Goal: Task Accomplishment & Management: Manage account settings

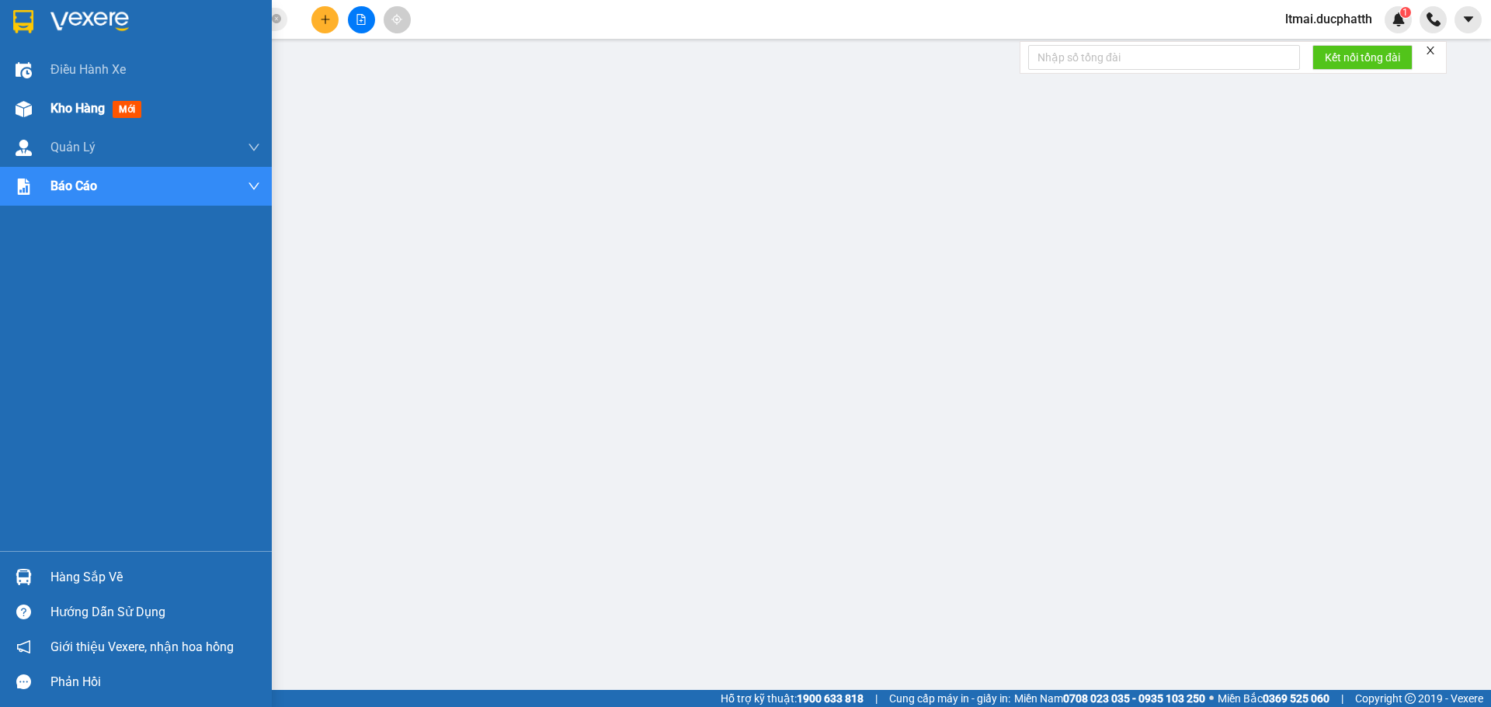
click at [0, 116] on div "Kho hàng mới" at bounding box center [136, 108] width 272 height 39
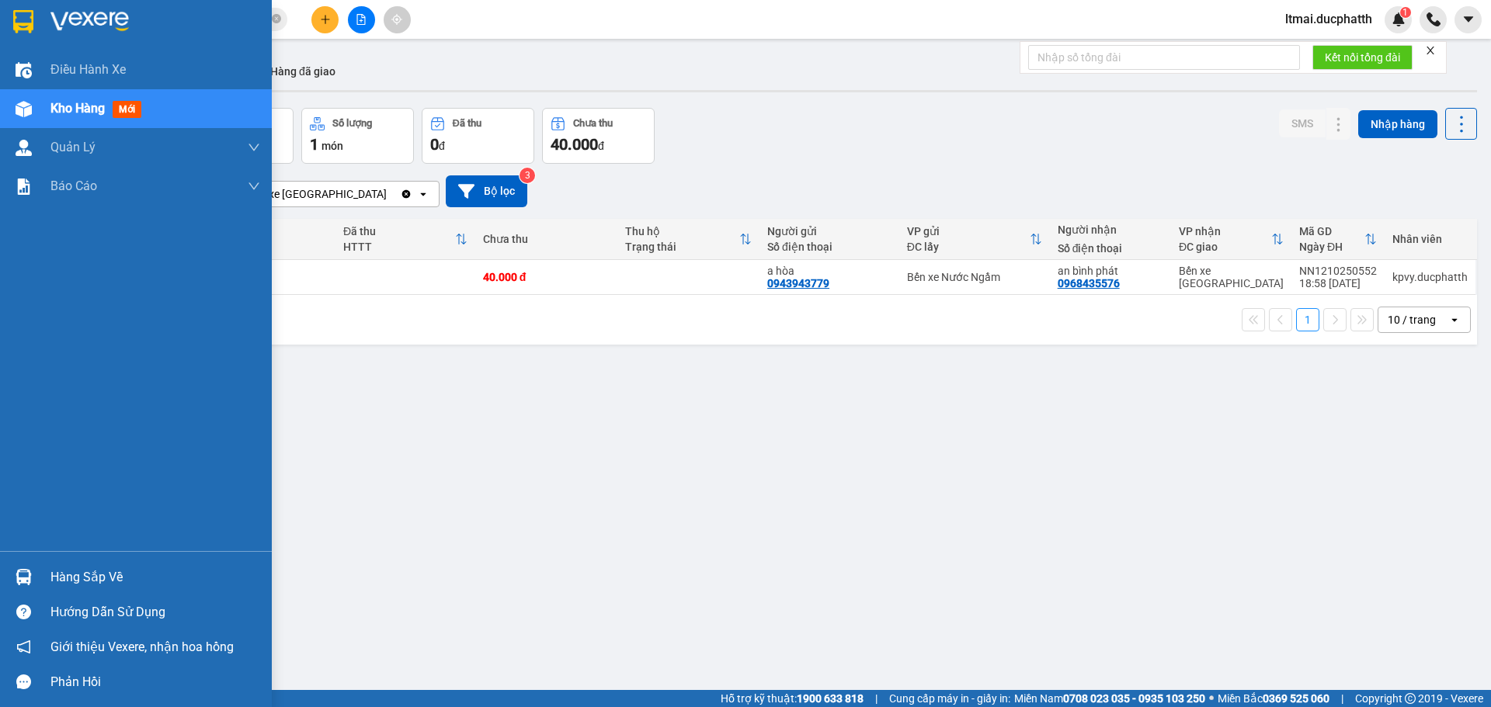
click at [50, 580] on div "Hàng sắp về" at bounding box center [155, 577] width 210 height 23
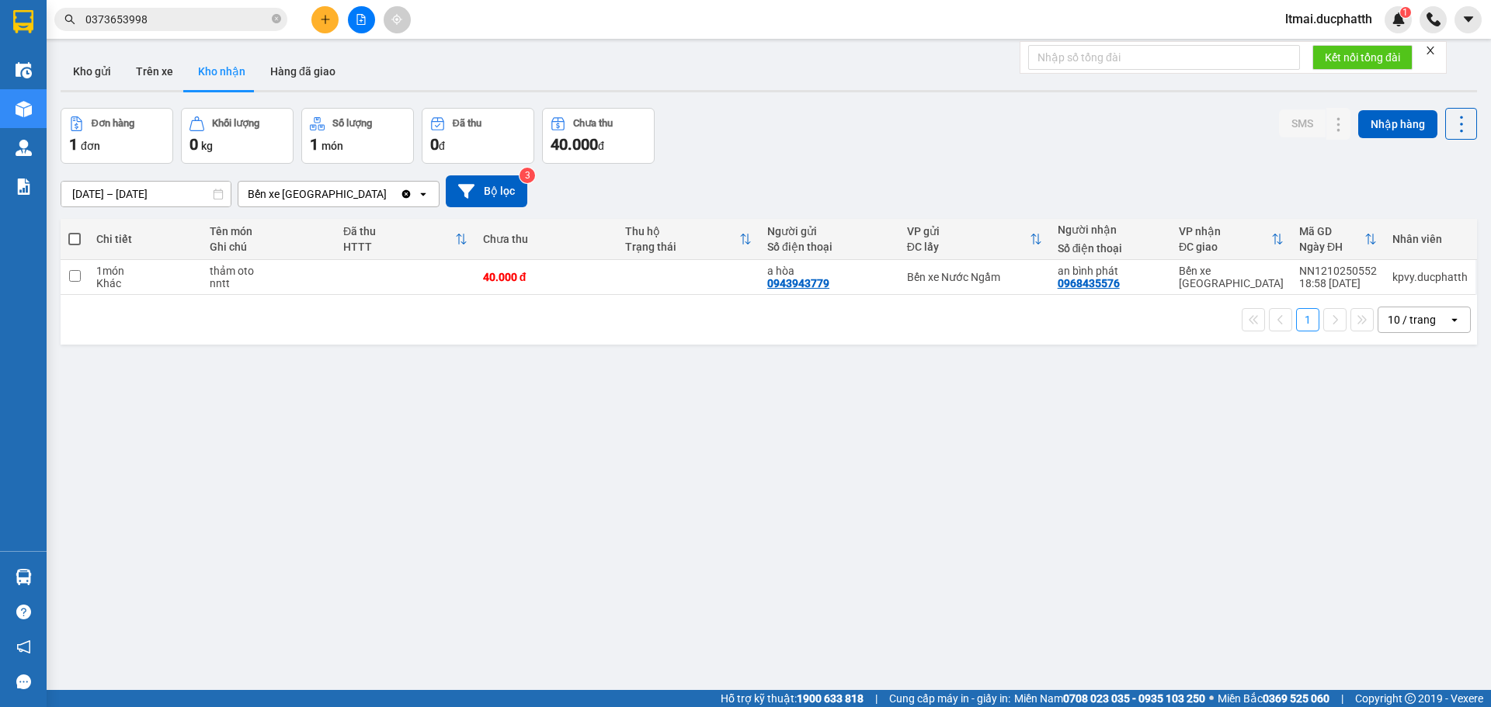
click at [782, 566] on section "Kết quả tìm kiếm ( 9 ) Bộ lọc Mã ĐH Trạng thái Món hàng Thu hộ Tổng cước Chưa c…" at bounding box center [745, 353] width 1491 height 707
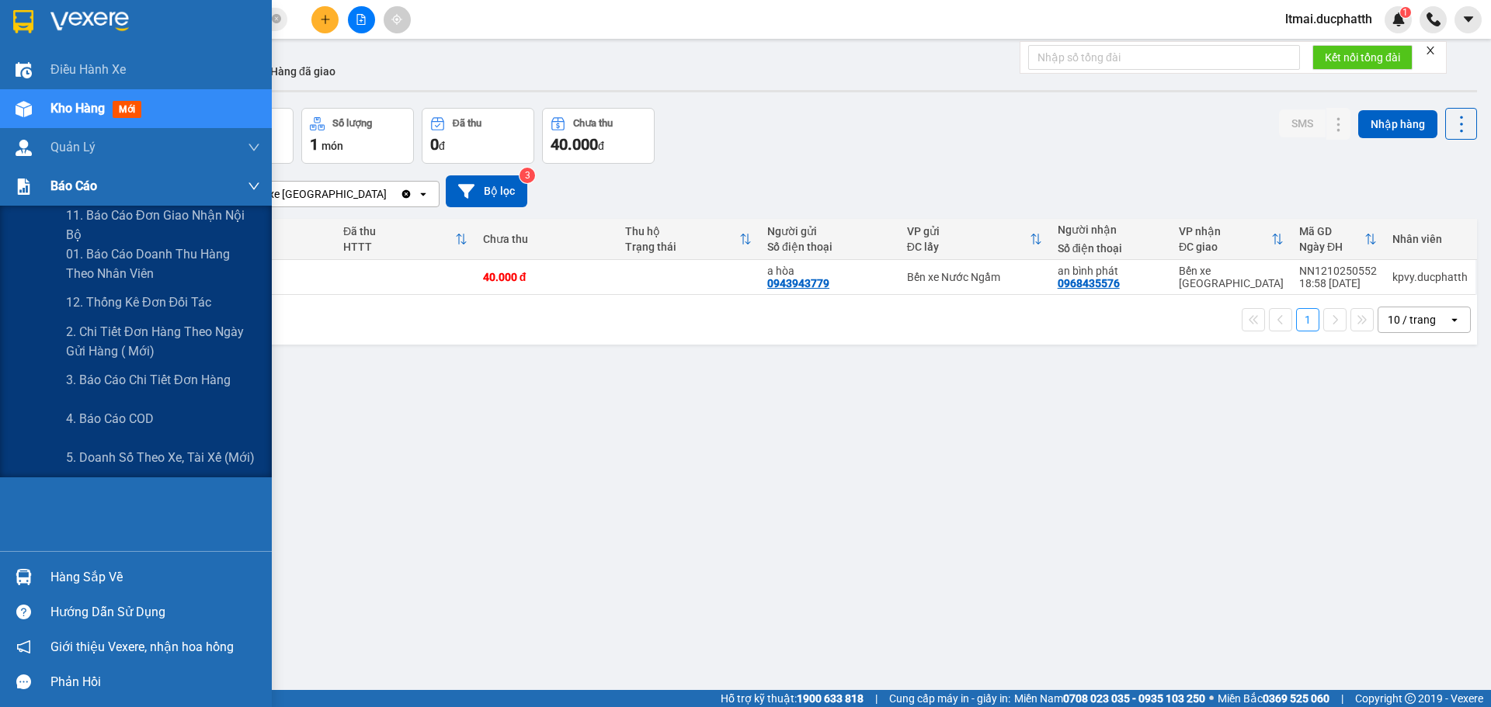
click at [68, 189] on span "Báo cáo" at bounding box center [73, 185] width 47 height 19
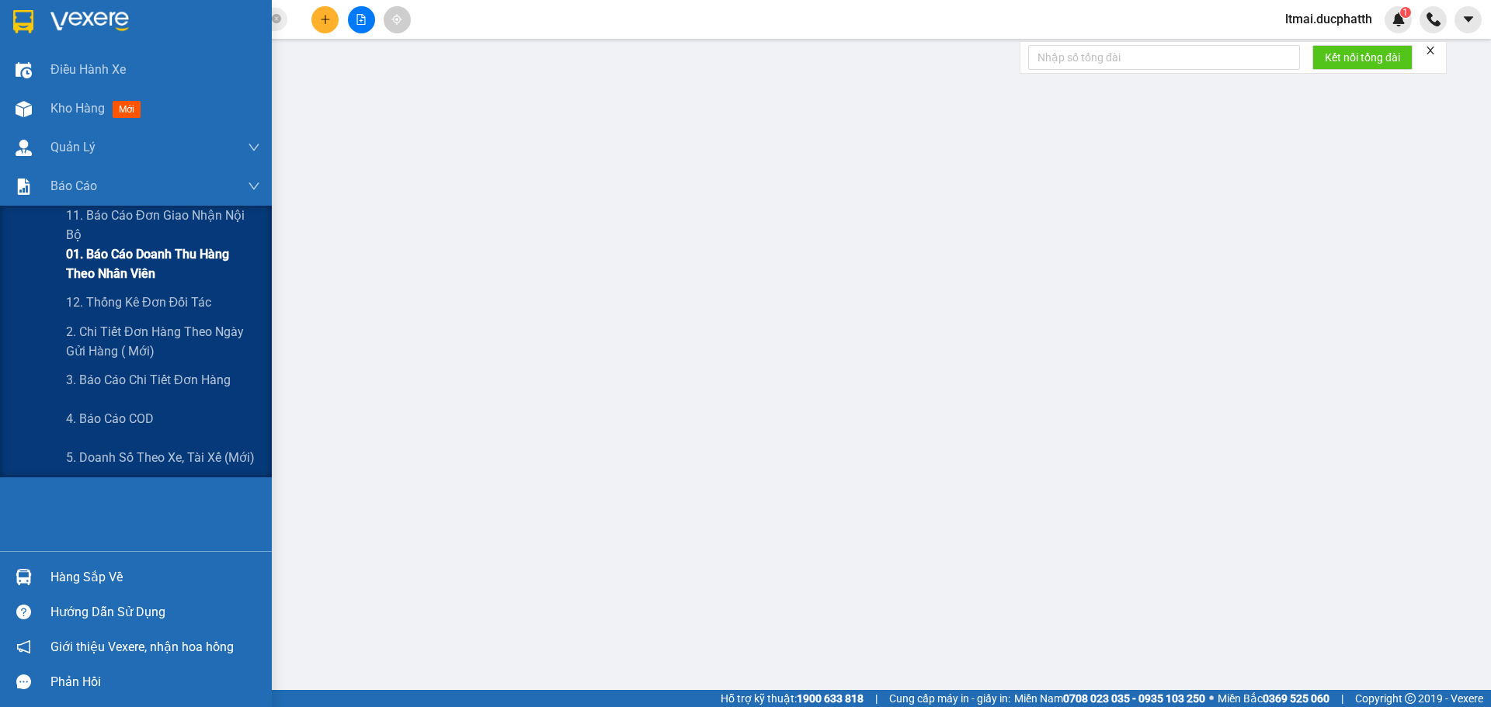
click at [127, 273] on span "01. Báo cáo doanh thu hàng theo nhân viên" at bounding box center [163, 264] width 194 height 39
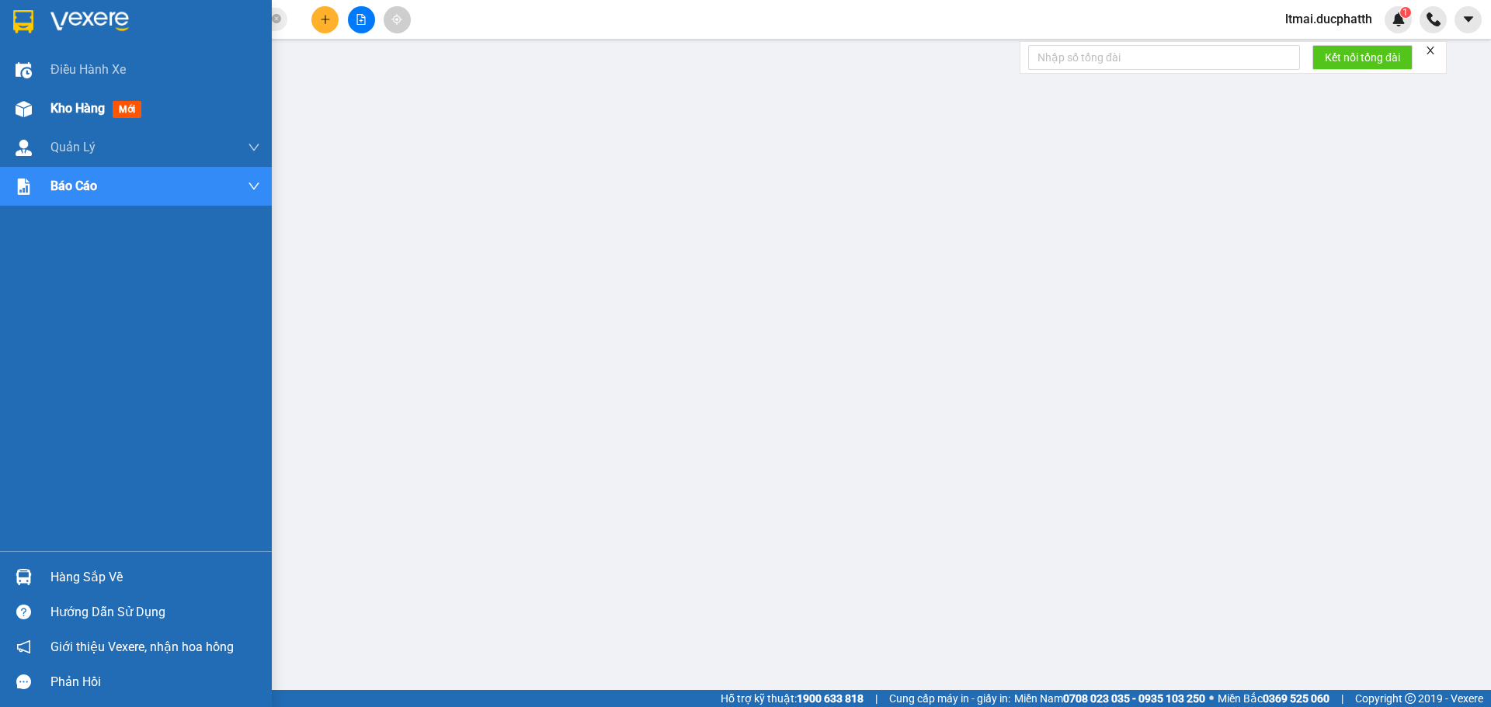
click at [27, 103] on img at bounding box center [24, 109] width 16 height 16
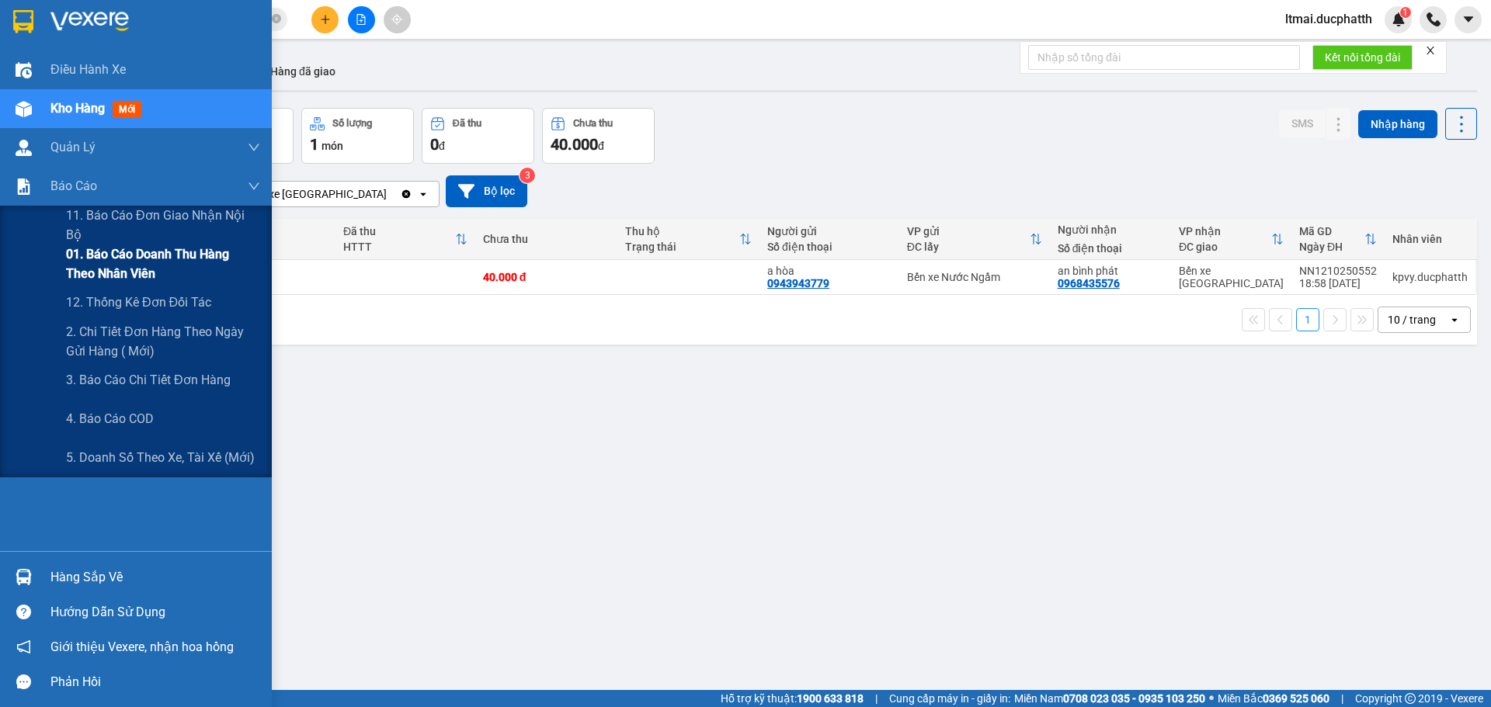
click at [135, 249] on span "01. Báo cáo doanh thu hàng theo nhân viên" at bounding box center [163, 264] width 194 height 39
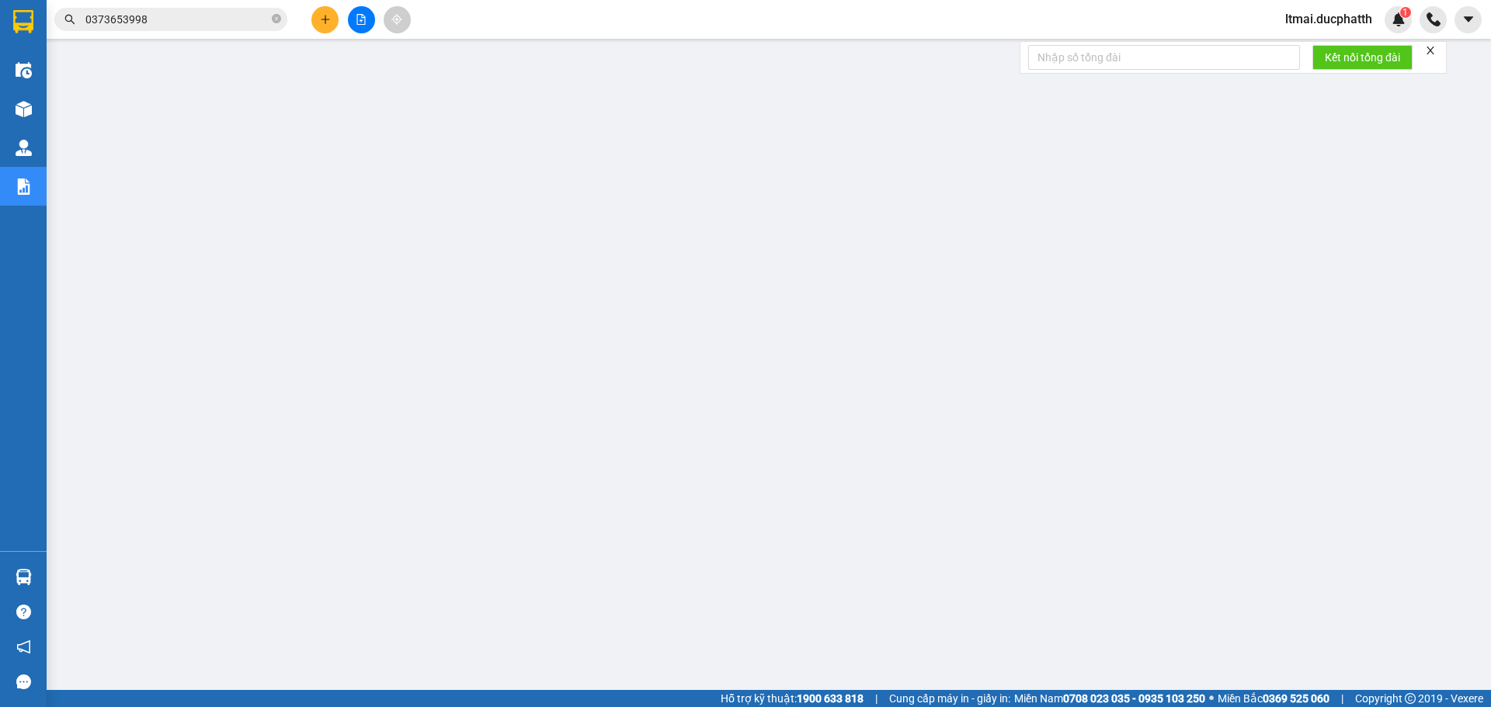
click at [1361, 23] on span "ltmai.ducphatth" at bounding box center [1329, 18] width 112 height 19
click at [1313, 53] on span "Đăng xuất" at bounding box center [1335, 48] width 80 height 17
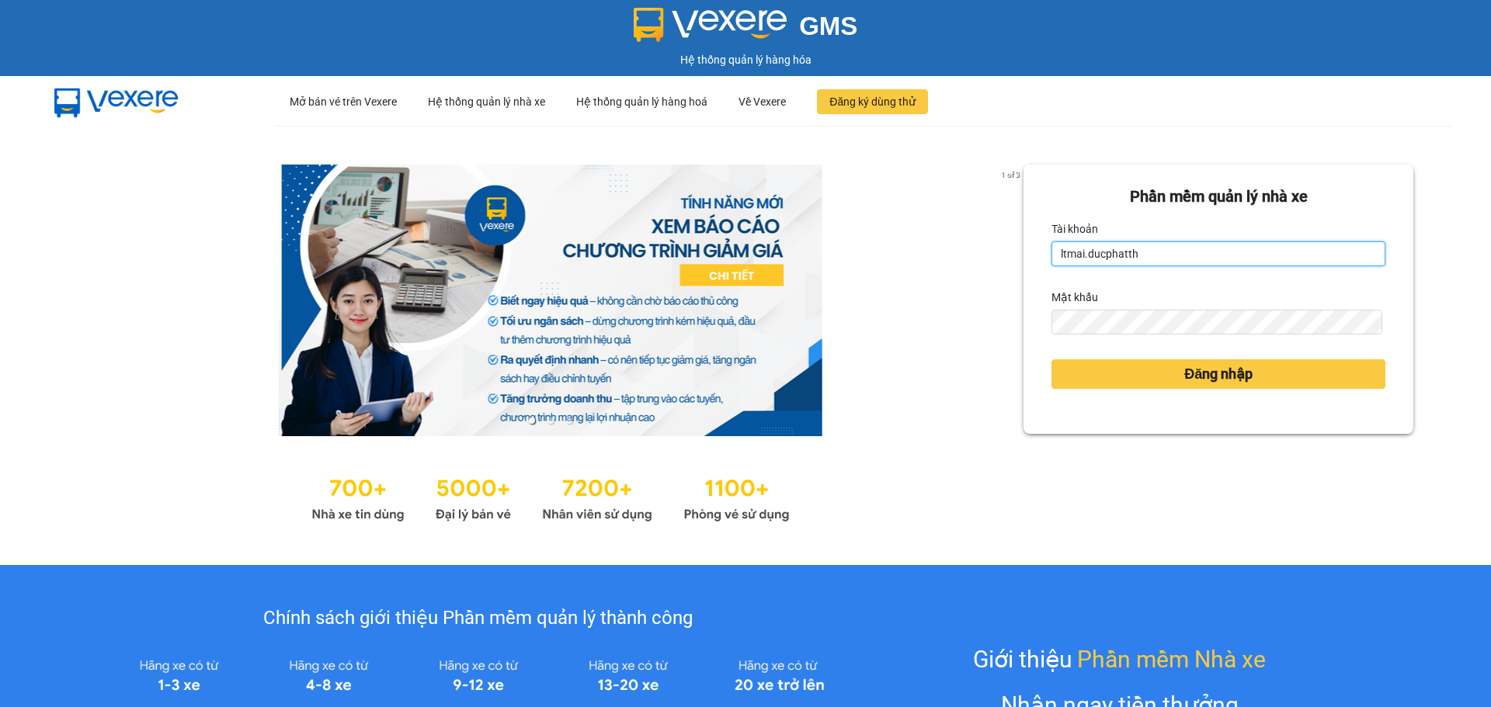
click at [1138, 256] on input "ltmai.ducphatth" at bounding box center [1218, 253] width 334 height 25
type input "lephuong.ducphatth"
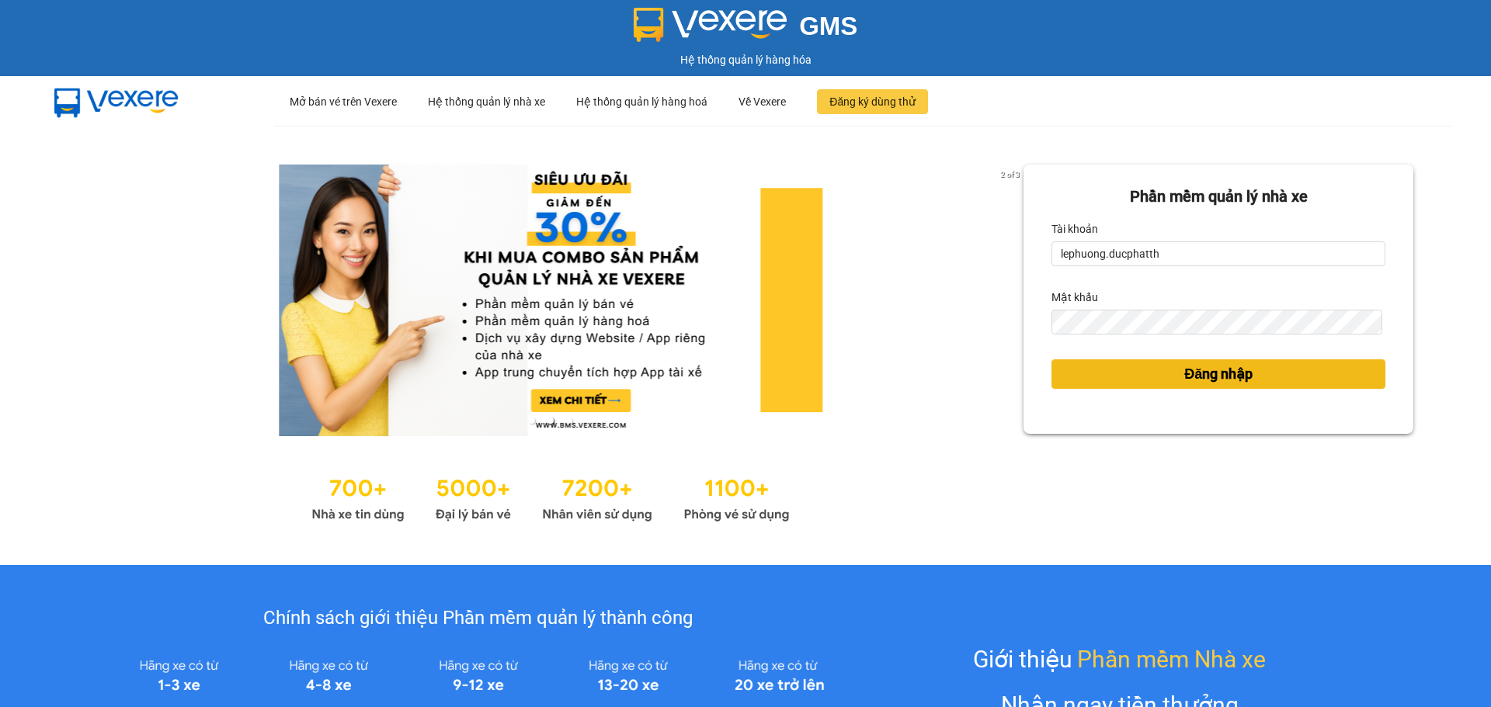
click at [1227, 377] on span "Đăng nhập" at bounding box center [1218, 374] width 68 height 22
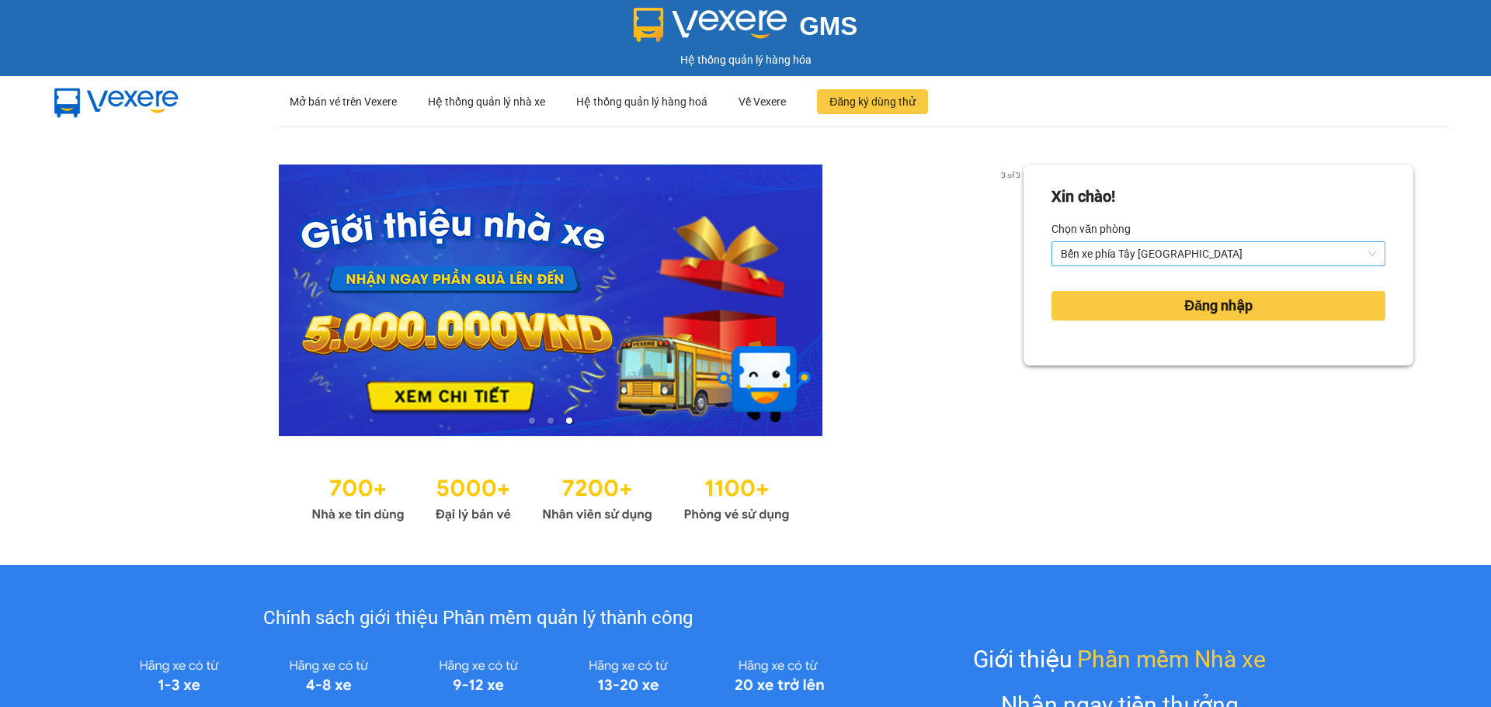
click at [1128, 253] on span "Bến xe phía Tây [GEOGRAPHIC_DATA]" at bounding box center [1218, 253] width 315 height 23
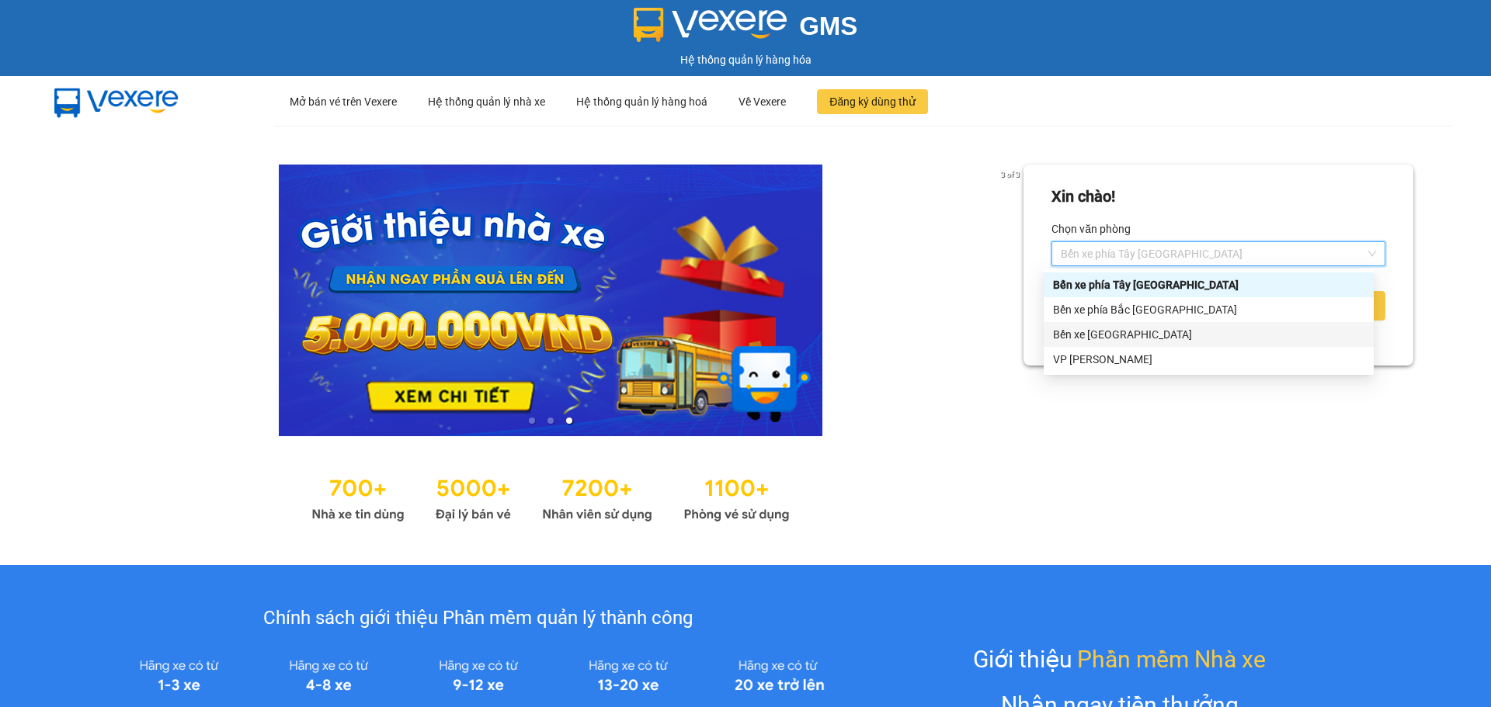
click at [1111, 332] on div "Bến xe [GEOGRAPHIC_DATA]" at bounding box center [1208, 334] width 311 height 17
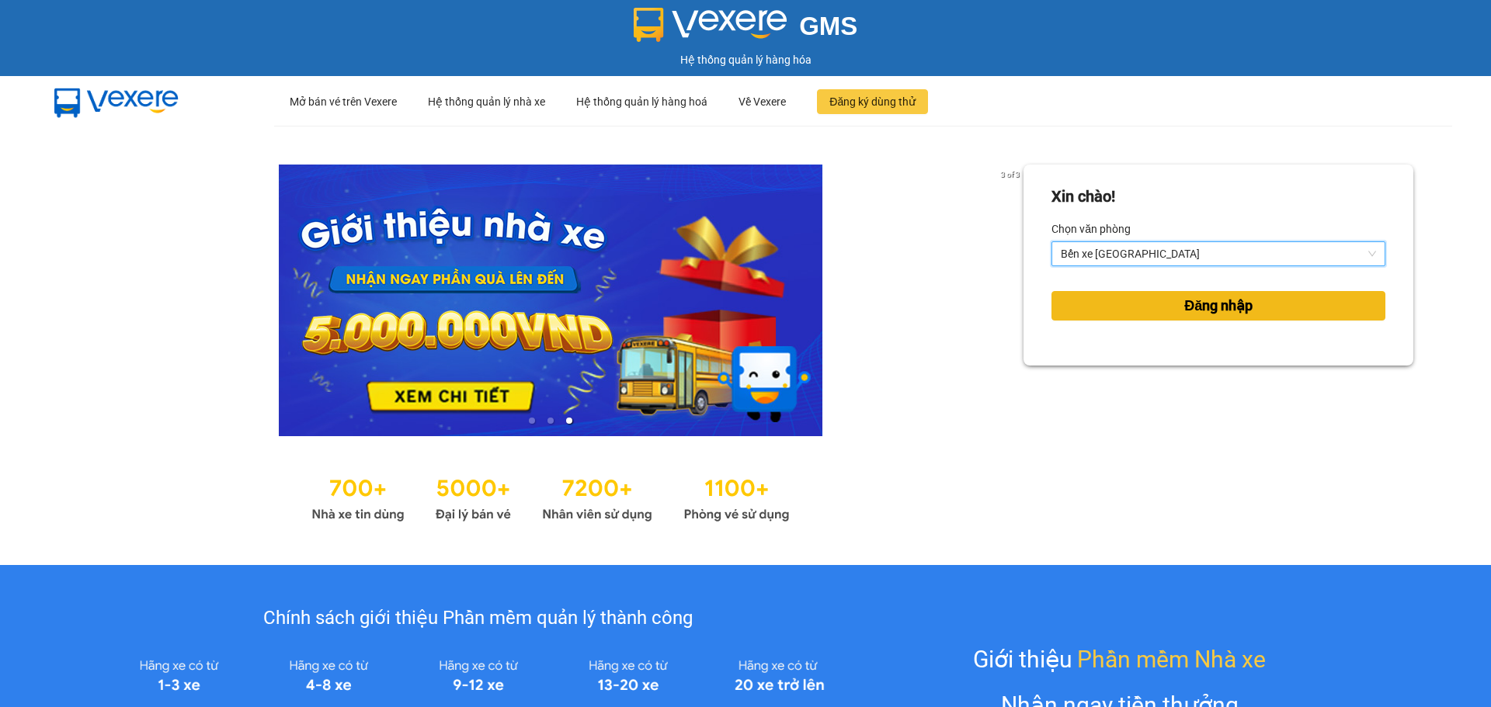
click at [1118, 308] on button "Đăng nhập" at bounding box center [1218, 306] width 334 height 30
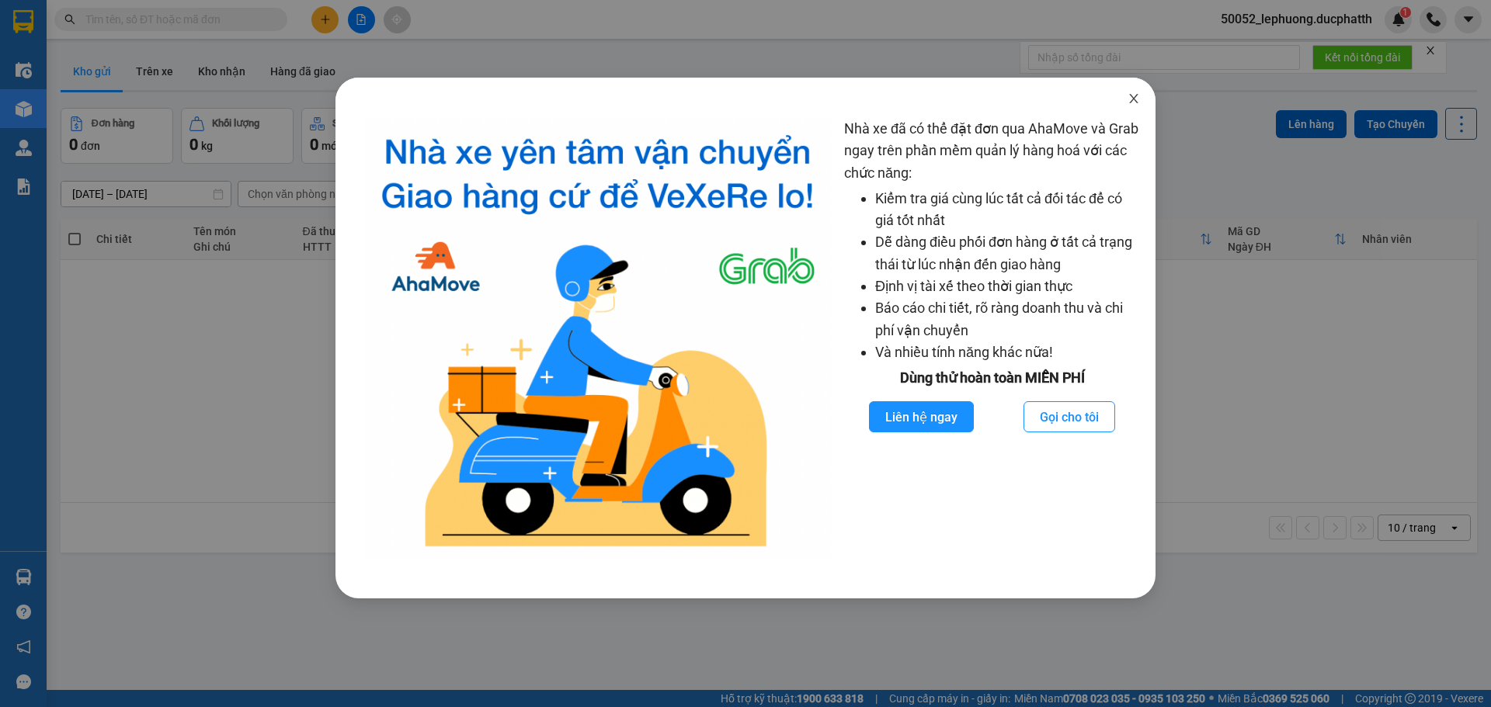
click at [1124, 97] on span "Close" at bounding box center [1133, 99] width 43 height 43
